Goal: Information Seeking & Learning: Find specific page/section

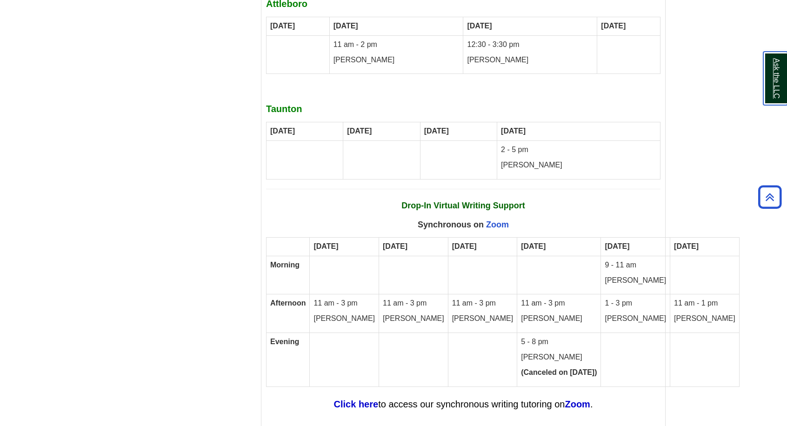
scroll to position [5542, 0]
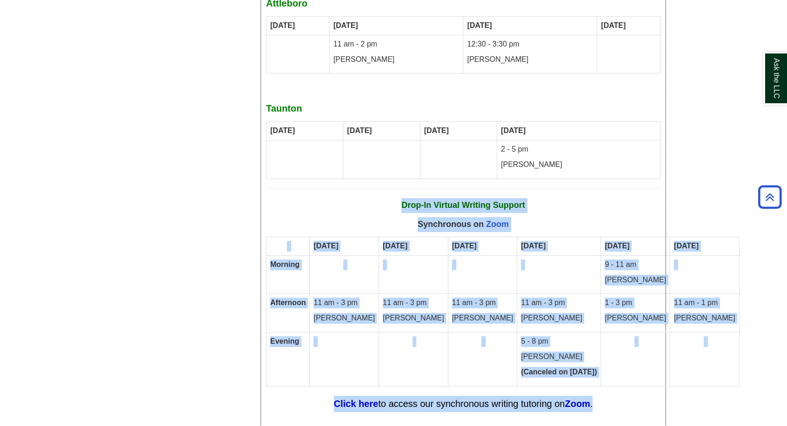
drag, startPoint x: 612, startPoint y: 321, endPoint x: 282, endPoint y: 127, distance: 382.8
click at [282, 127] on div "Fall 2025 Writing Center [DATE] – [DATE] all your tutoring options for writing …" at bounding box center [463, 9] width 395 height 1015
copy div "Drop-In Virtual Writing Support Synchronous on Zoom [DATE] [DATE] [DATE] [DATE]…"
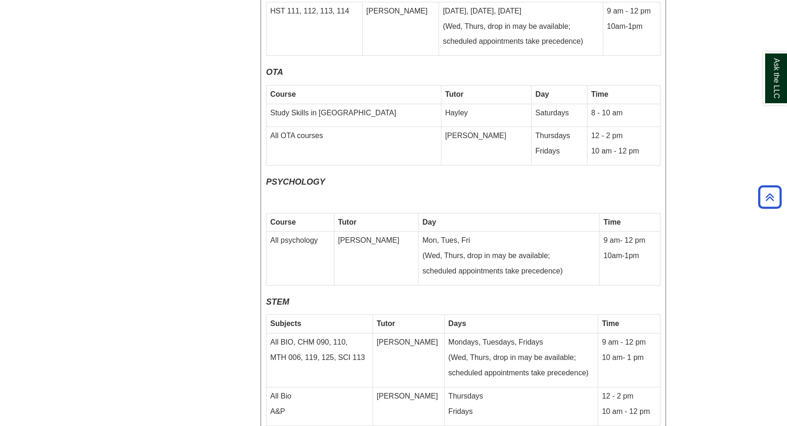
scroll to position [3998, 0]
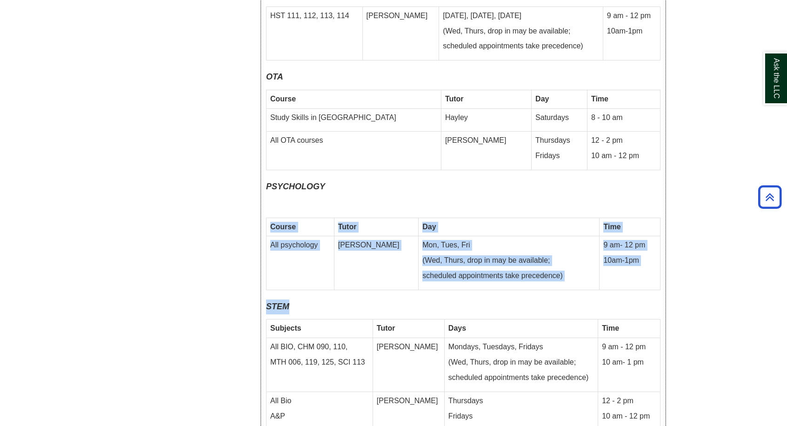
drag, startPoint x: 598, startPoint y: 217, endPoint x: 277, endPoint y: 114, distance: 336.3
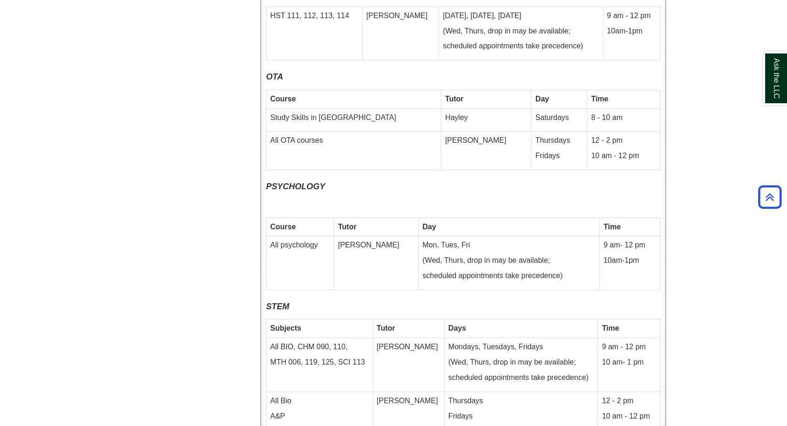
click at [268, 182] on icon "PSYCHOLOGY" at bounding box center [295, 186] width 59 height 9
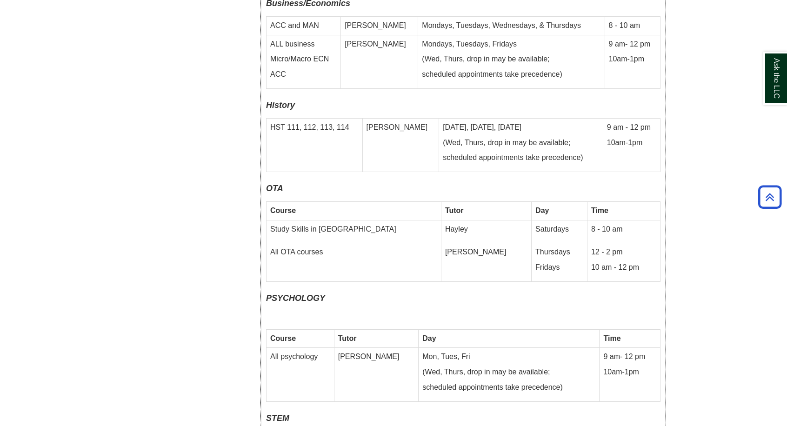
scroll to position [3907, 0]
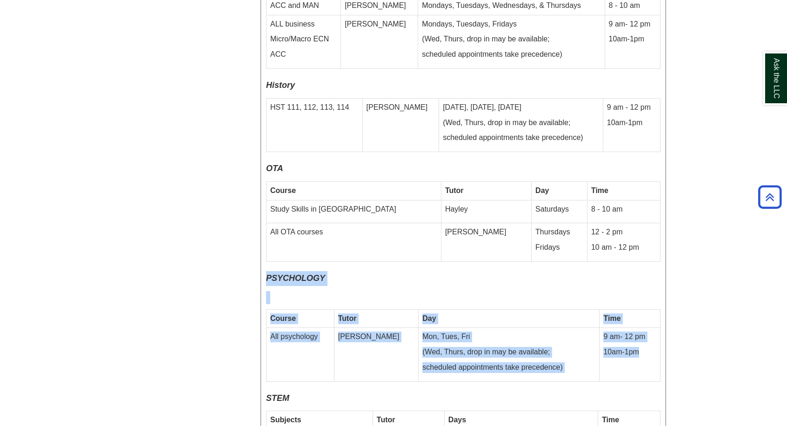
drag, startPoint x: 268, startPoint y: 197, endPoint x: 649, endPoint y: 301, distance: 394.7
copy div "PSYCHOLOGY Course Tutor Day Time All psychology [PERSON_NAME], Tues, Fri (Wed, …"
